Goal: Understand process/instructions: Learn how to perform a task or action

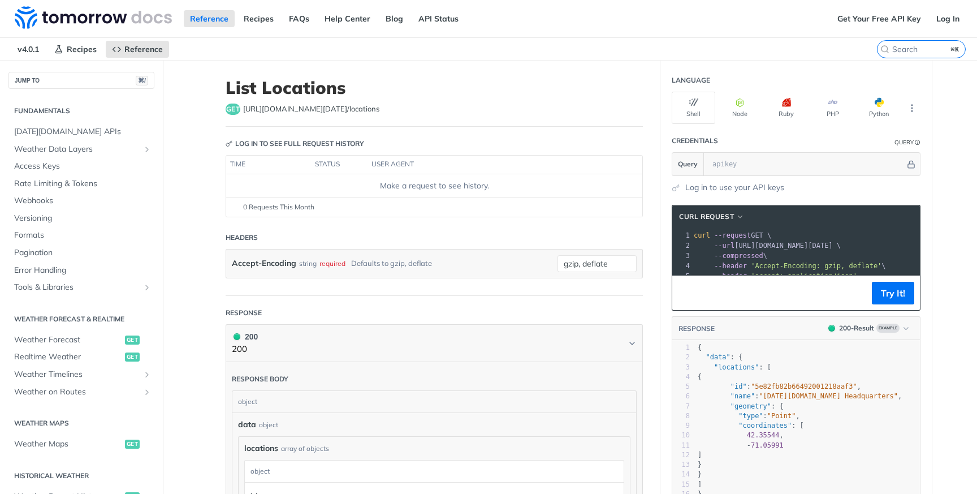
scroll to position [361, 0]
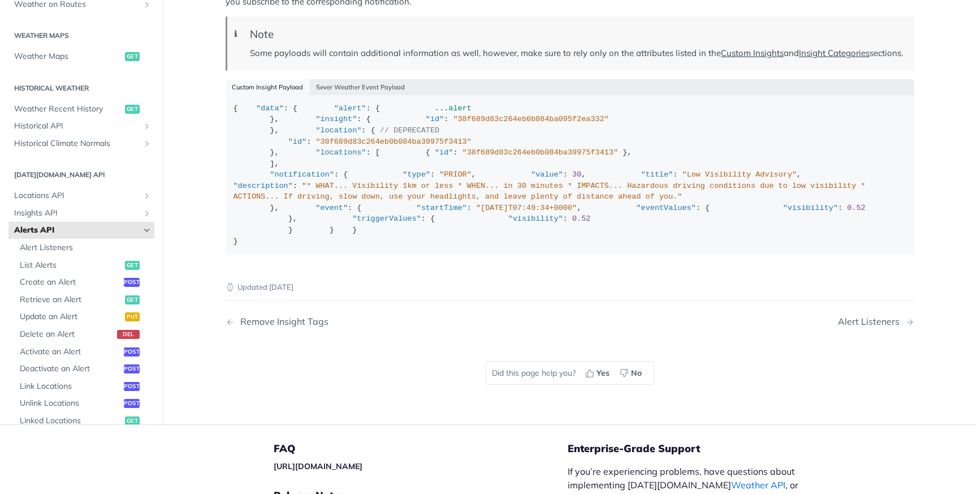
scroll to position [1658, 0]
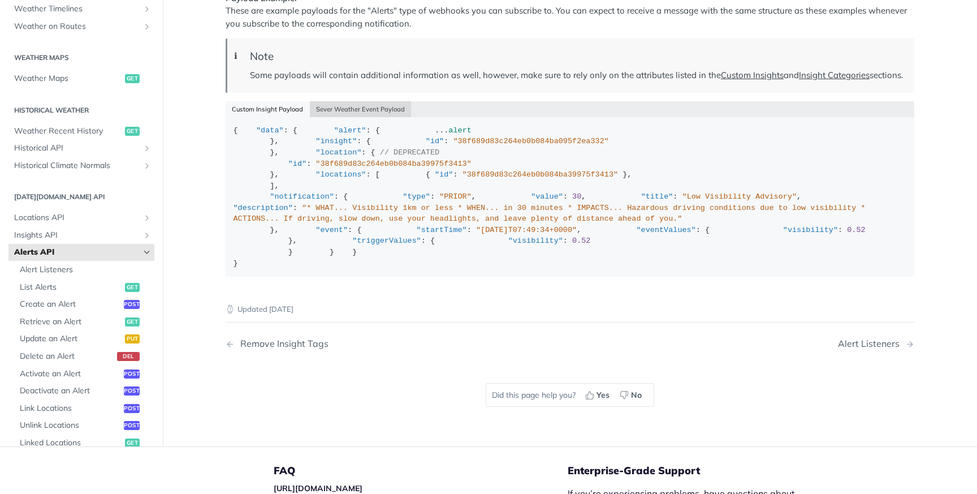
click at [371, 117] on button "Sever Weather Event Payload" at bounding box center [361, 109] width 102 height 16
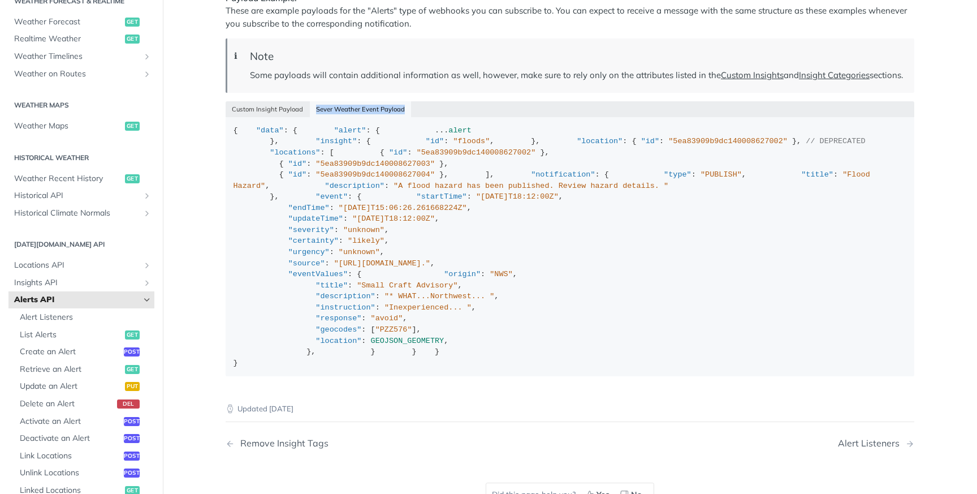
drag, startPoint x: 402, startPoint y: 208, endPoint x: 314, endPoint y: 207, distance: 88.2
click at [314, 117] on div "Custom Insight Payload Sever Weather Event Payload" at bounding box center [570, 109] width 689 height 16
copy button "Sever Weather Event Payload"
click at [80, 366] on span "Retrieve an Alert" at bounding box center [71, 368] width 102 height 11
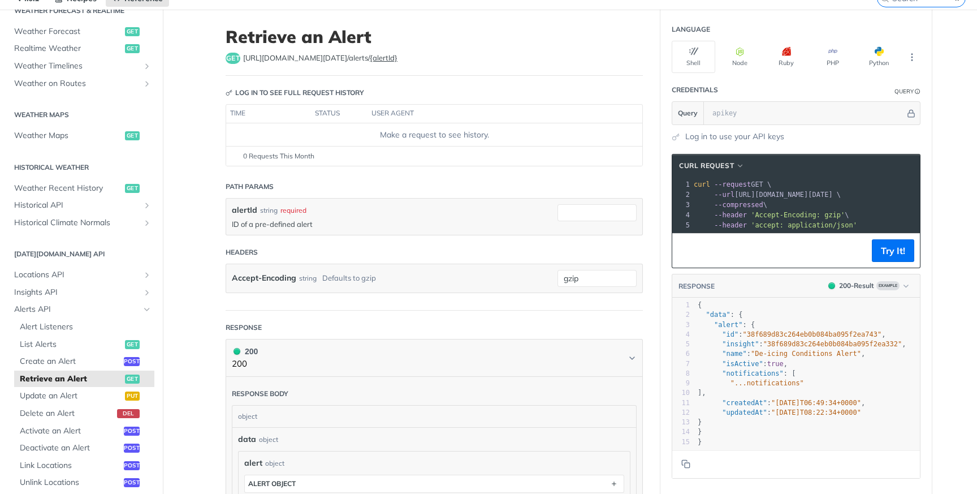
scroll to position [53, 0]
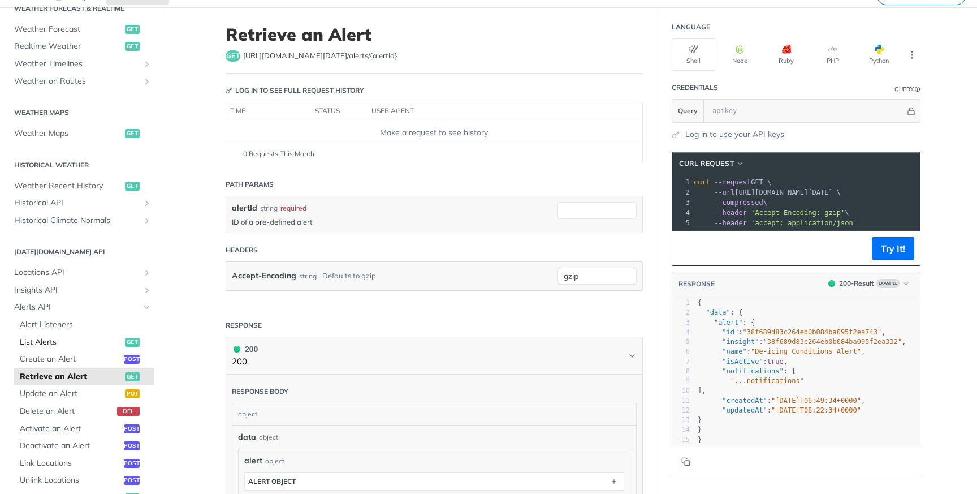
click at [40, 336] on span "List Alerts" at bounding box center [71, 341] width 102 height 11
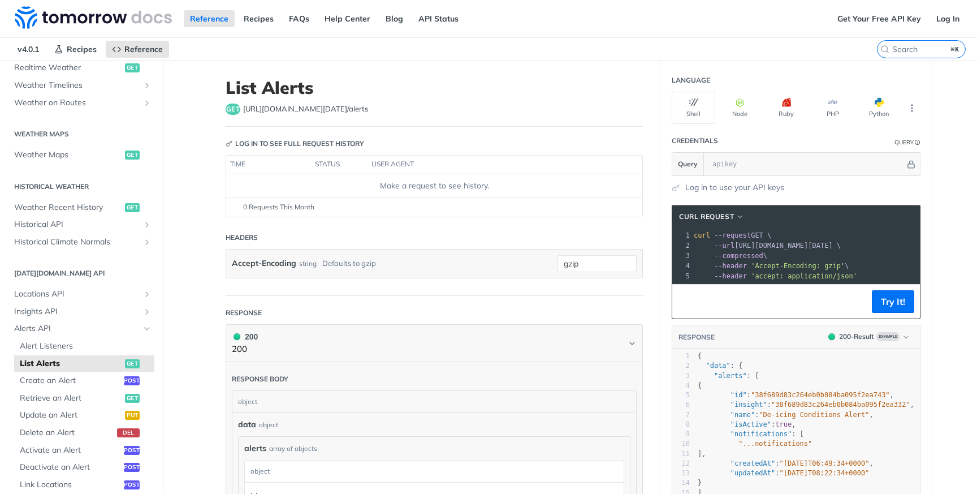
scroll to position [314, 0]
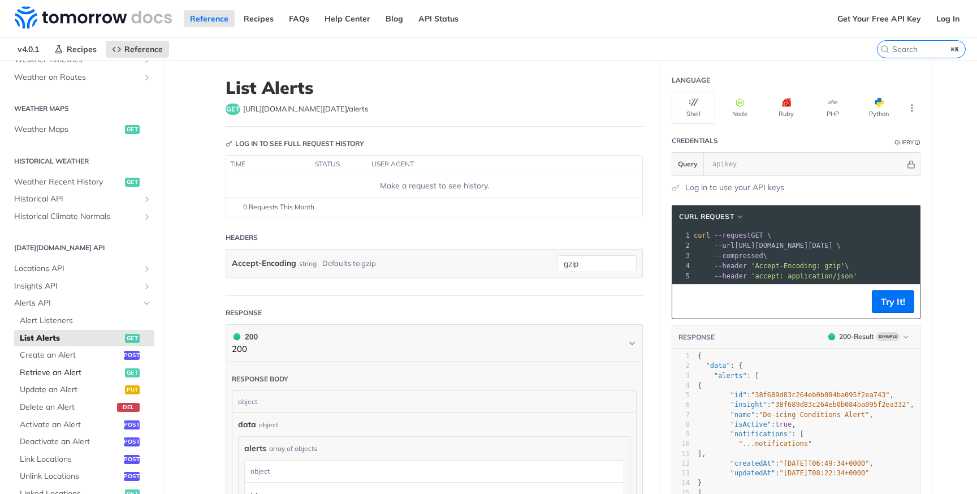
click at [63, 379] on link "Retrieve an Alert get" at bounding box center [84, 372] width 140 height 17
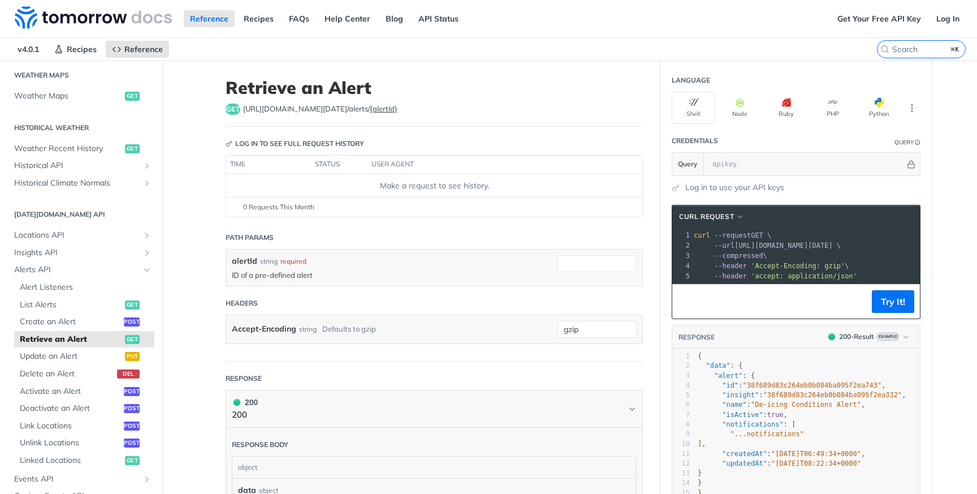
scroll to position [356, 0]
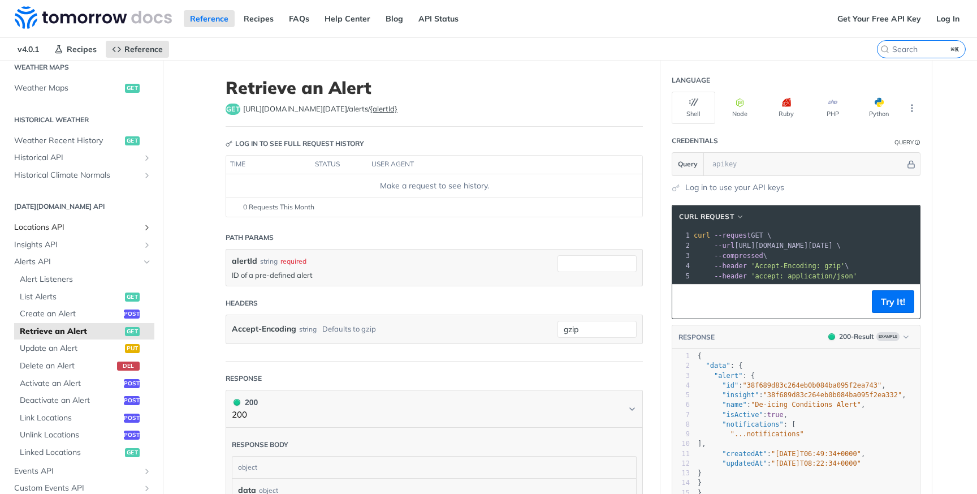
click at [38, 226] on span "Locations API" at bounding box center [76, 227] width 125 height 11
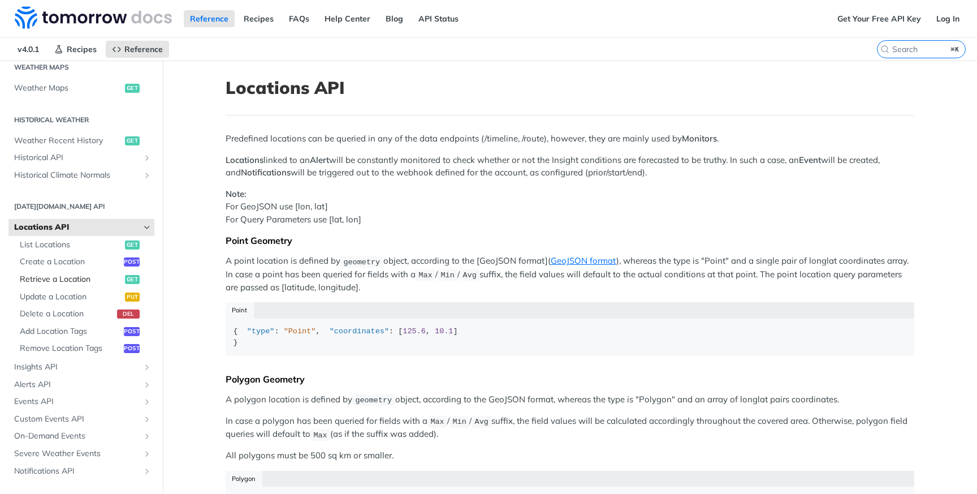
click at [80, 283] on span "Retrieve a Location" at bounding box center [71, 279] width 102 height 11
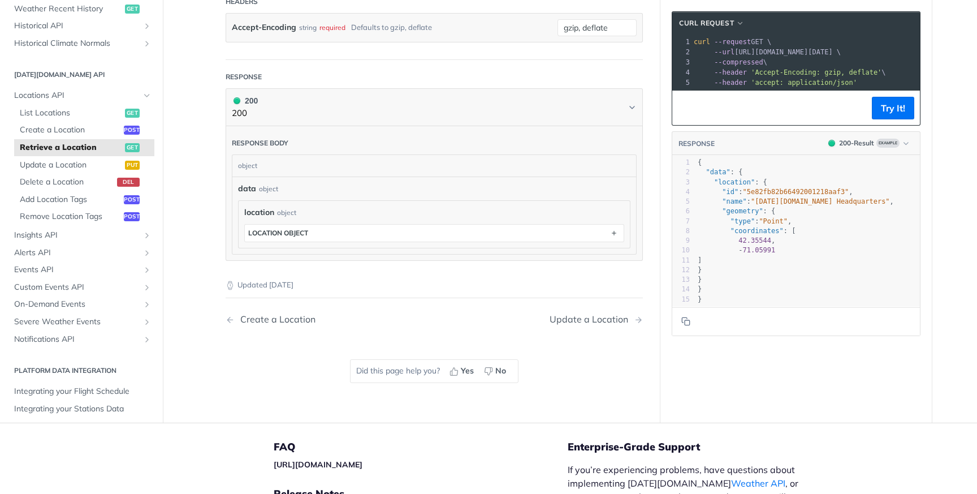
scroll to position [307, 0]
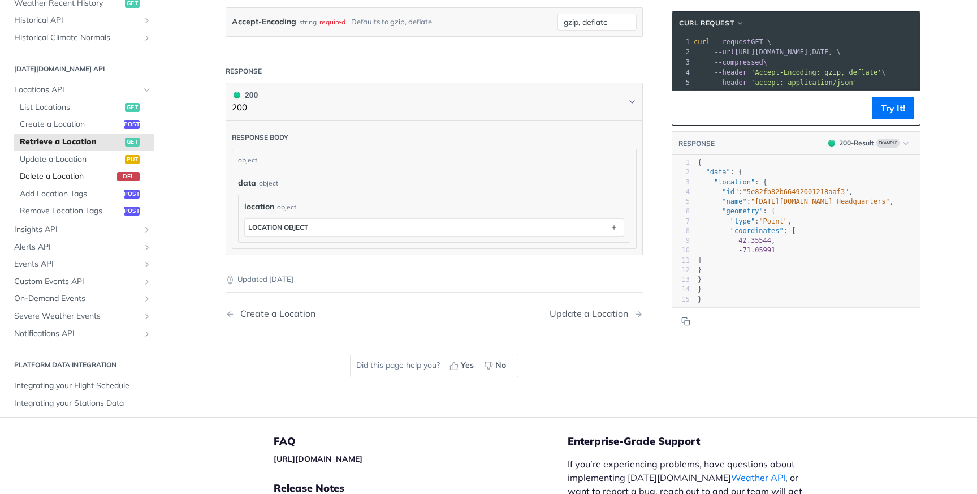
click at [73, 178] on span "Delete a Location" at bounding box center [67, 176] width 94 height 11
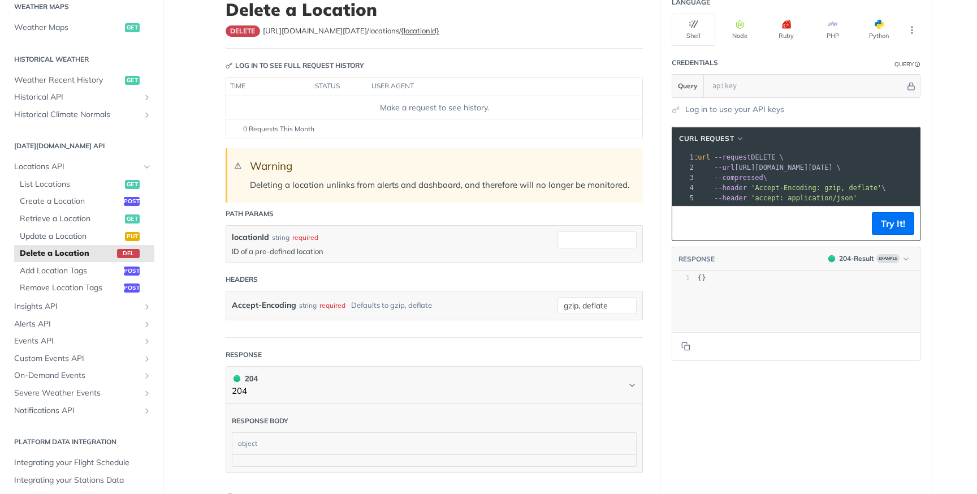
scroll to position [0, 20]
drag, startPoint x: 910, startPoint y: 166, endPoint x: 718, endPoint y: 167, distance: 192.2
click at [718, 167] on span "--url https://api.tomorrow.io/v4/locations/locationId \" at bounding box center [746, 167] width 147 height 8
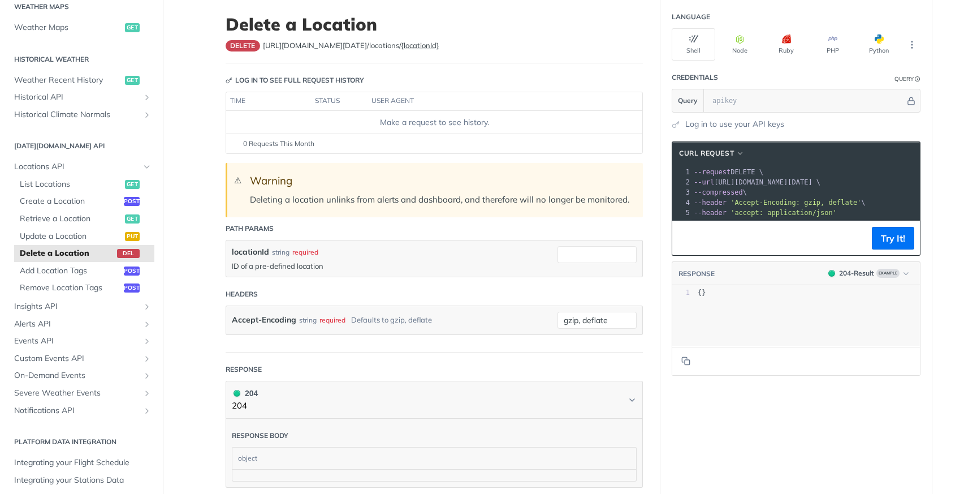
scroll to position [59, 0]
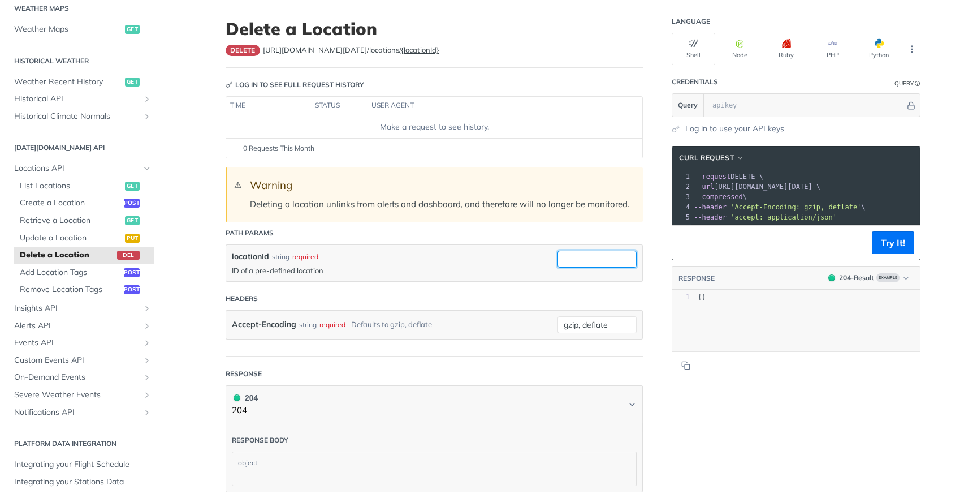
click at [578, 261] on input "locationId" at bounding box center [596, 258] width 79 height 17
paste input "68b09db2913e6ecab263d2e8"
type input "68b09db2913e6ecab263d2e8"
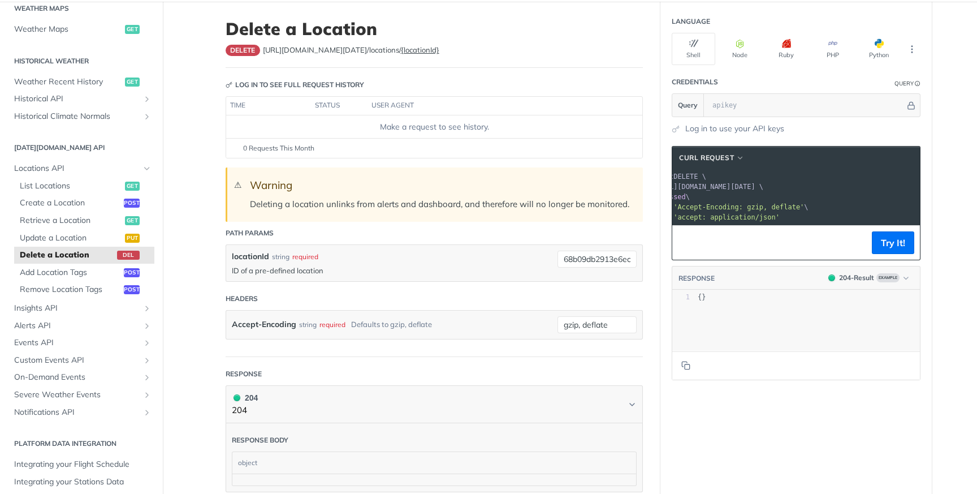
scroll to position [0, 1]
drag, startPoint x: 910, startPoint y: 186, endPoint x: 738, endPoint y: 187, distance: 171.9
click at [738, 187] on span "--url https://api.tomorrow.io/v4/locations/68b09db2913e6ecab263d2e8 \" at bounding box center [766, 187] width 147 height 8
copy span "https://api.tomorrow.io/v4/locations/68b09db2913e6ecab263d2e8"
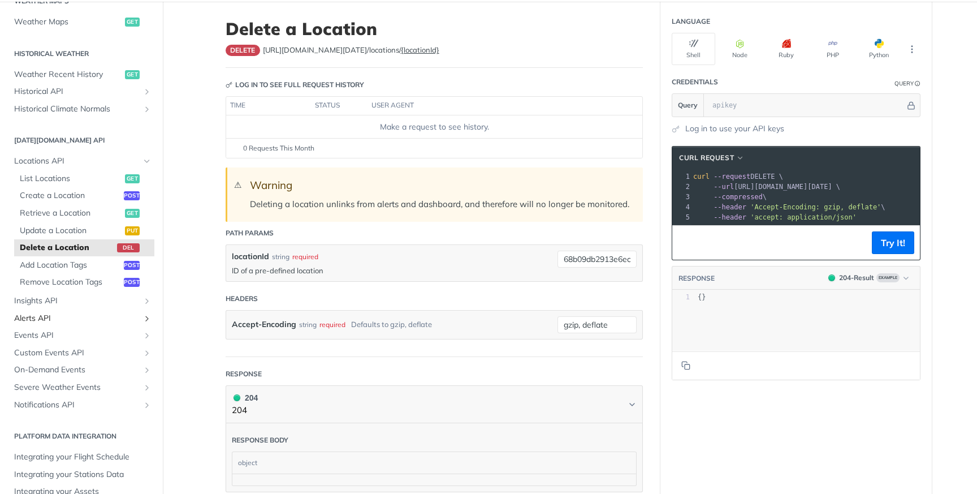
click at [106, 318] on span "Alerts API" at bounding box center [76, 318] width 125 height 11
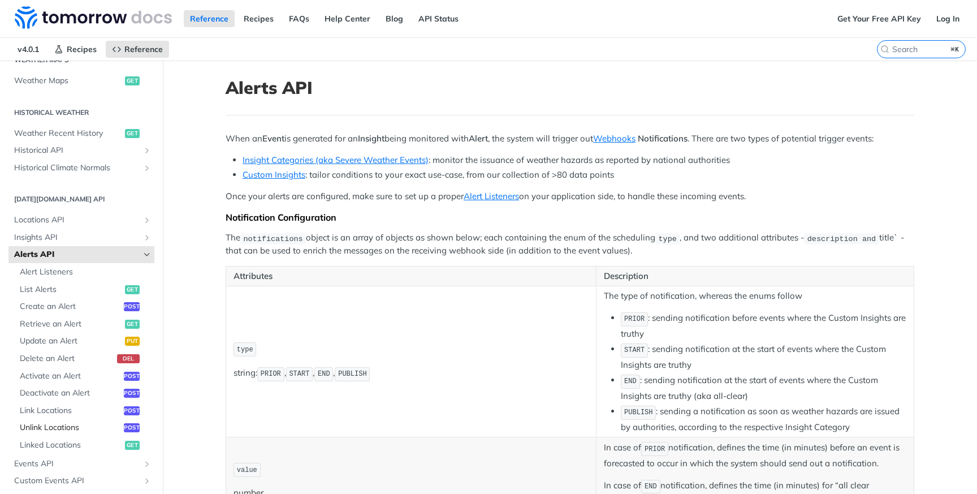
click at [57, 426] on span "Unlink Locations" at bounding box center [70, 427] width 101 height 11
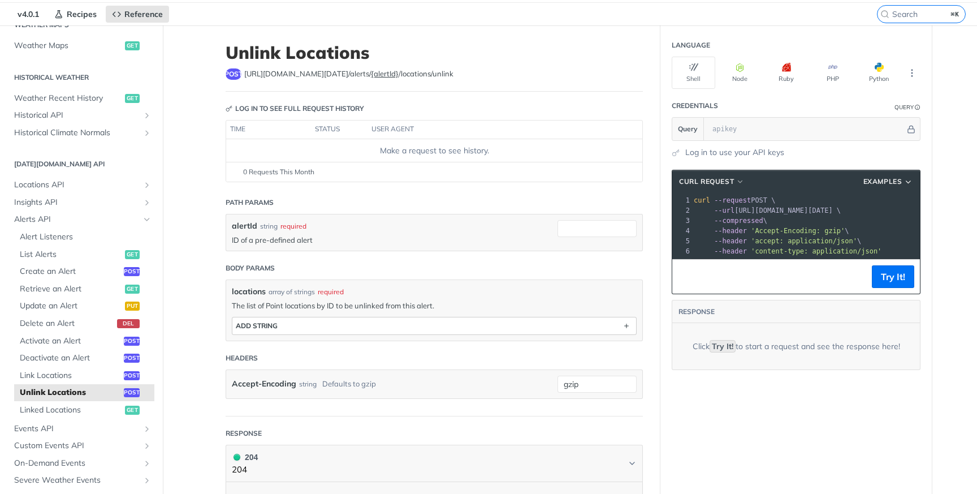
scroll to position [10, 0]
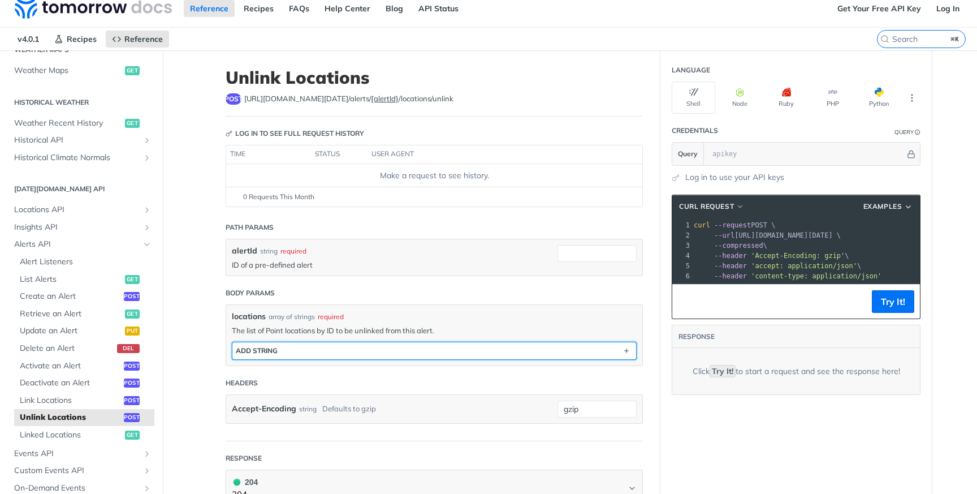
click at [317, 348] on button "ADD string" at bounding box center [434, 350] width 404 height 17
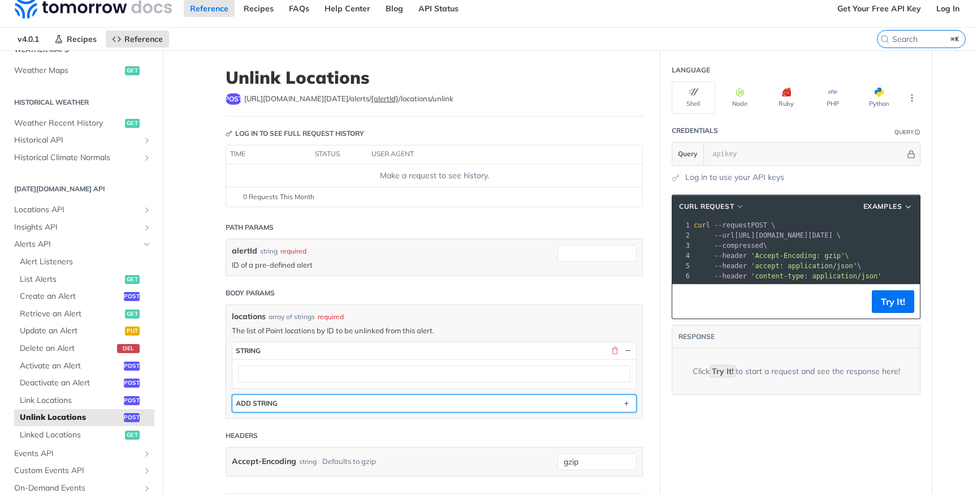
scroll to position [18, 0]
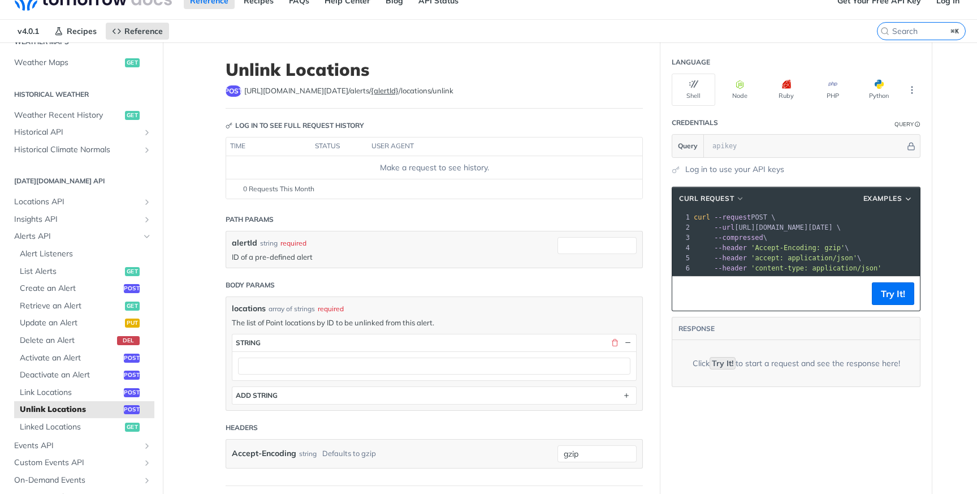
click at [766, 241] on span "--compressed \" at bounding box center [730, 237] width 73 height 8
click at [751, 245] on span "'Accept-Encoding: gzip'" at bounding box center [798, 248] width 94 height 8
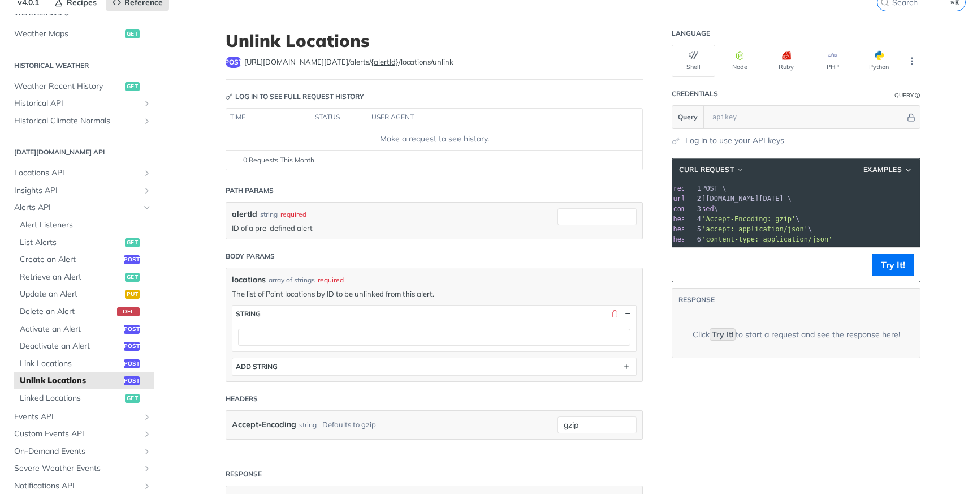
scroll to position [0, 0]
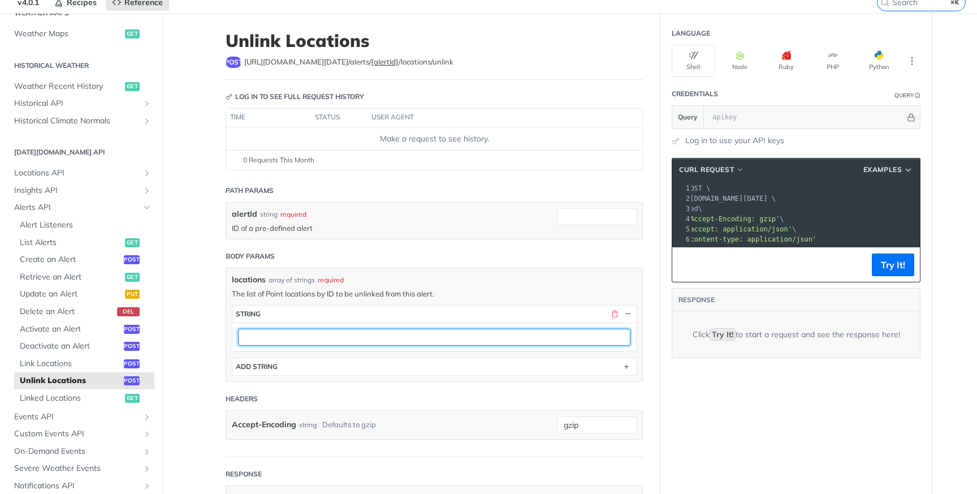
click at [328, 336] on input "text" at bounding box center [434, 336] width 392 height 17
paste input "old_location_id"
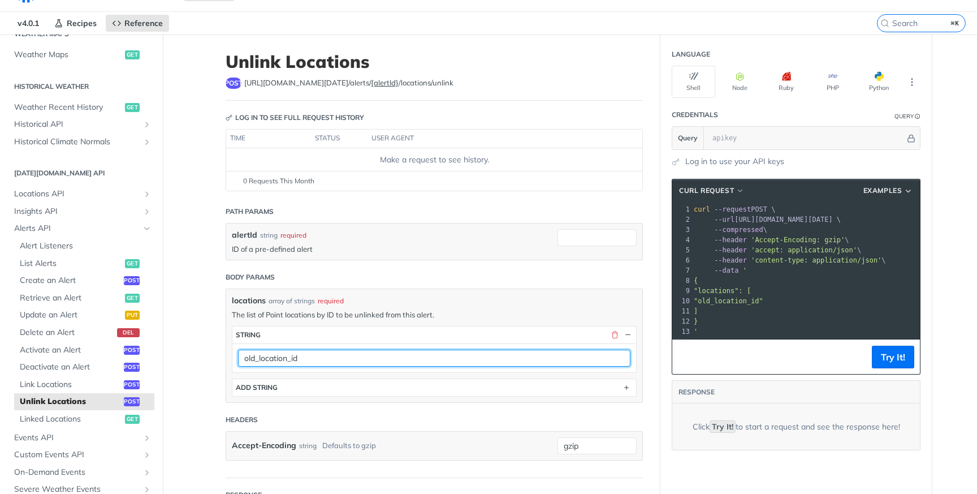
scroll to position [22, 0]
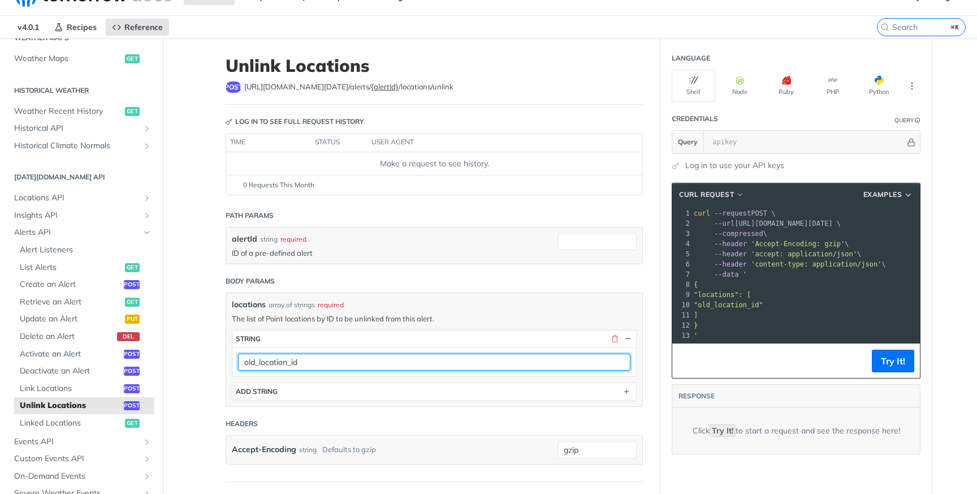
type input "old_location_id"
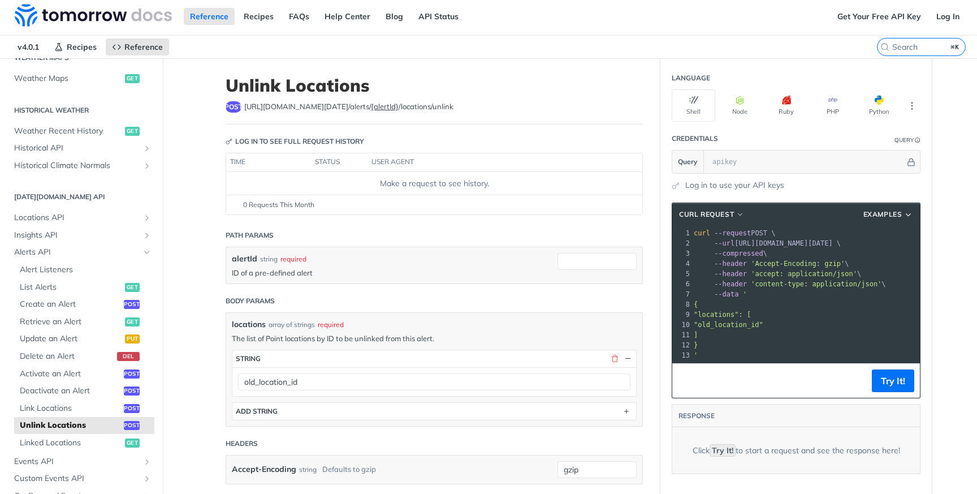
scroll to position [0, 0]
